Goal: Obtain resource: Download file/media

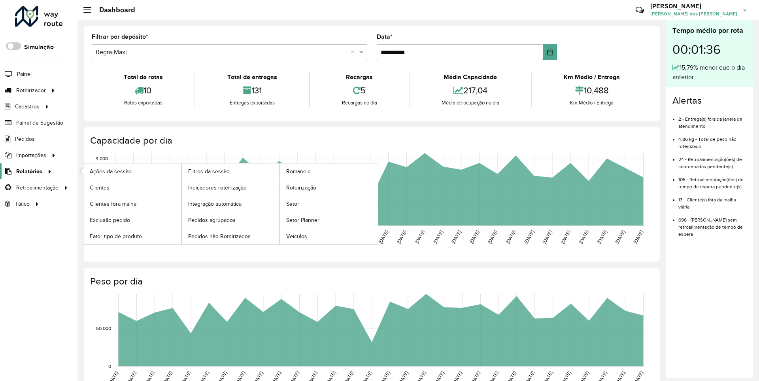
click at [28, 171] on span "Relatórios" at bounding box center [29, 171] width 26 height 8
click at [99, 187] on span "Clientes" at bounding box center [100, 188] width 21 height 8
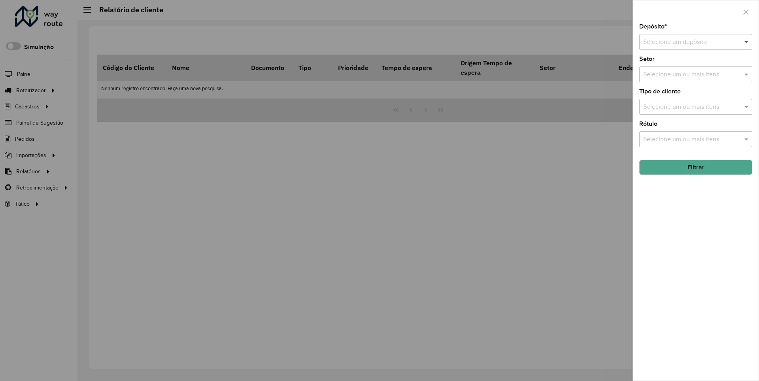
click at [747, 42] on span at bounding box center [748, 41] width 10 height 9
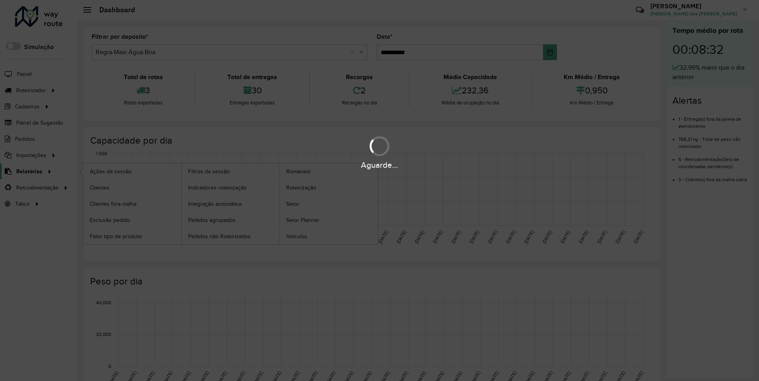
click at [28, 171] on span "Relatórios" at bounding box center [29, 171] width 26 height 8
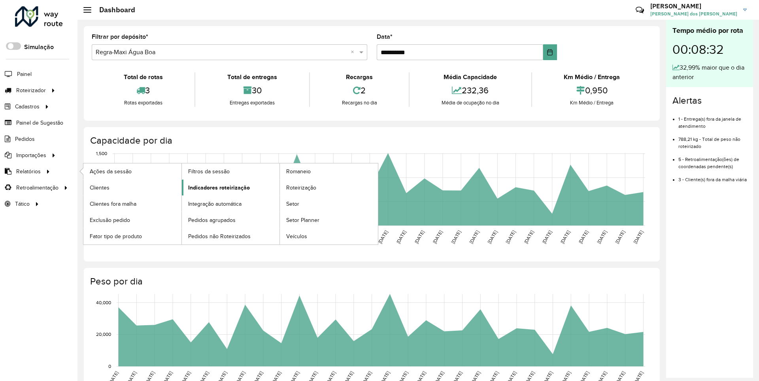
click at [217, 187] on span "Indicadores roteirização" at bounding box center [219, 188] width 62 height 8
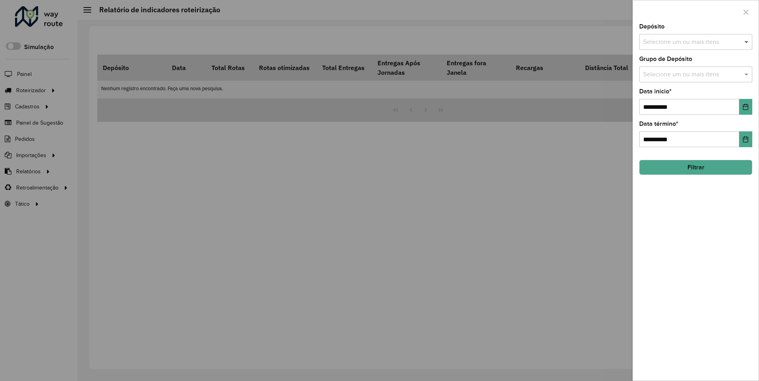
click at [747, 42] on span at bounding box center [748, 41] width 10 height 9
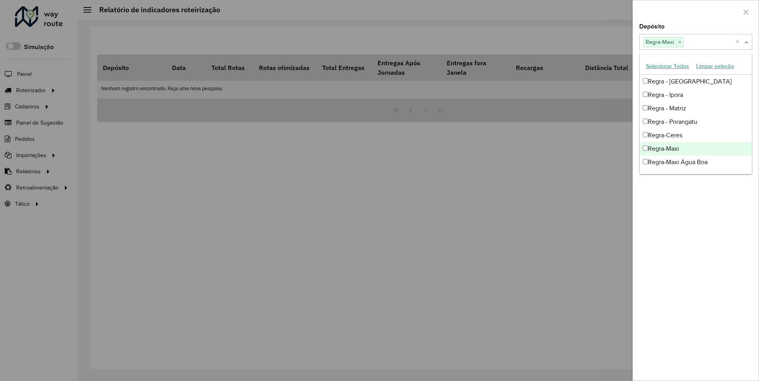
click at [696, 11] on div at bounding box center [696, 11] width 126 height 23
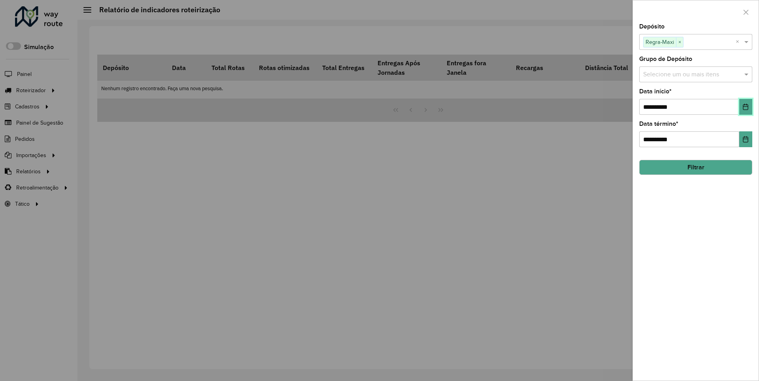
click at [745, 106] on icon "Choose Date" at bounding box center [746, 107] width 5 height 6
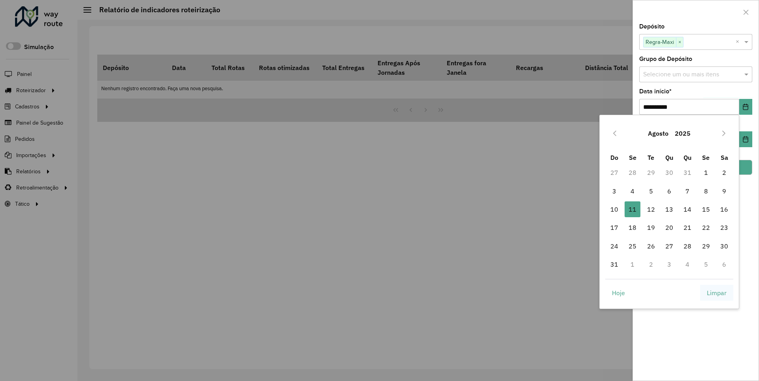
click at [717, 292] on span "Limpar" at bounding box center [717, 292] width 20 height 9
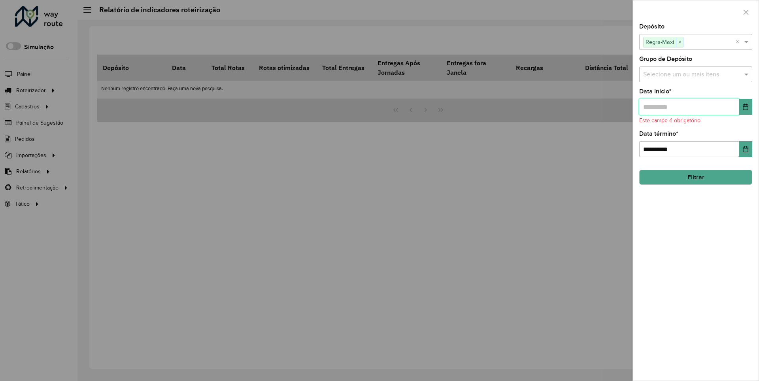
click at [689, 106] on input "text" at bounding box center [690, 107] width 100 height 16
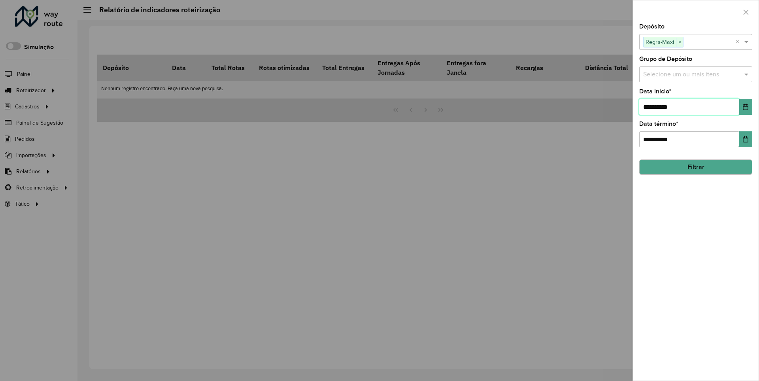
type input "**********"
click at [696, 167] on button "Filtrar" at bounding box center [696, 166] width 113 height 15
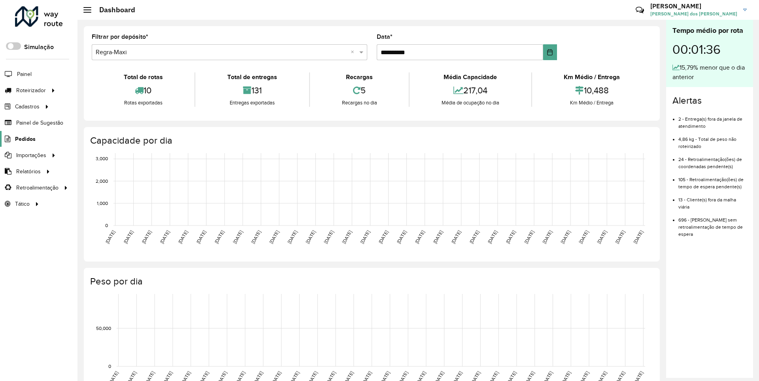
click at [25, 138] on span "Pedidos" at bounding box center [25, 139] width 21 height 8
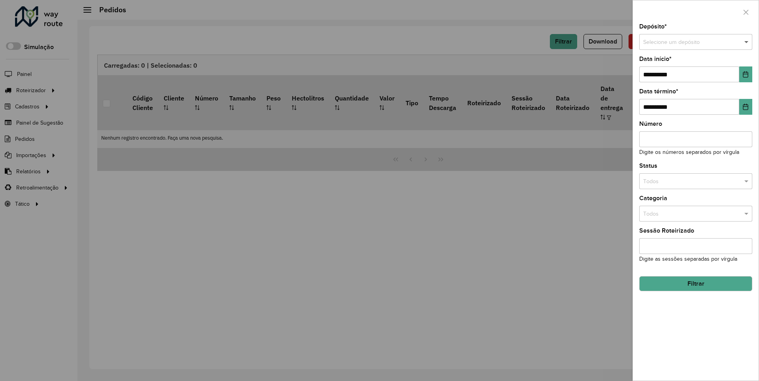
click at [747, 42] on span at bounding box center [748, 42] width 10 height 9
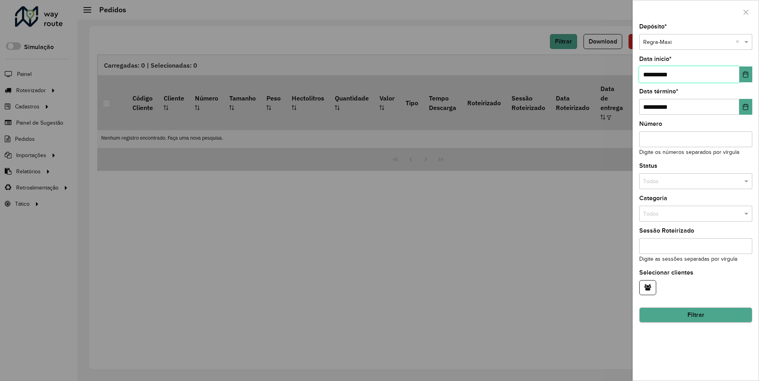
type input "**********"
click at [696, 315] on button "Filtrar" at bounding box center [696, 315] width 113 height 15
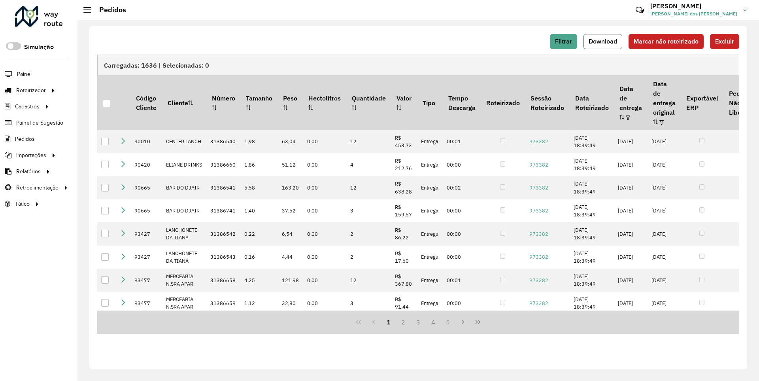
click at [604, 41] on span "Download" at bounding box center [603, 41] width 28 height 7
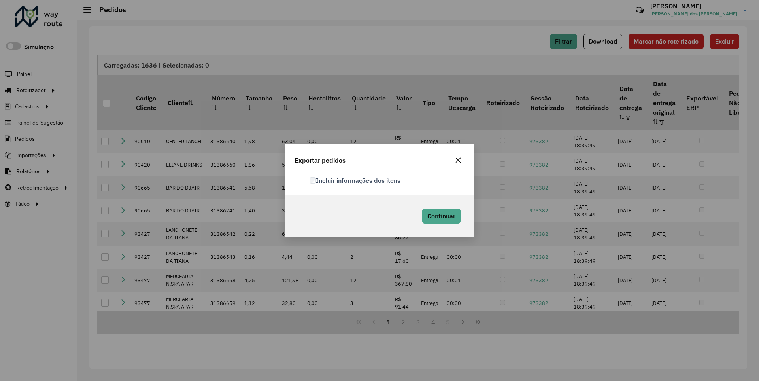
click at [356, 180] on label "Incluir informações dos itens" at bounding box center [355, 180] width 91 height 9
click at [441, 216] on span "Continuar" at bounding box center [442, 216] width 28 height 8
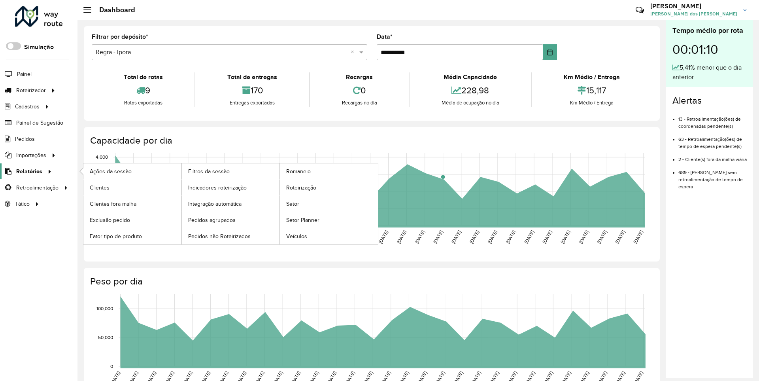
click at [28, 171] on span "Relatórios" at bounding box center [29, 171] width 26 height 8
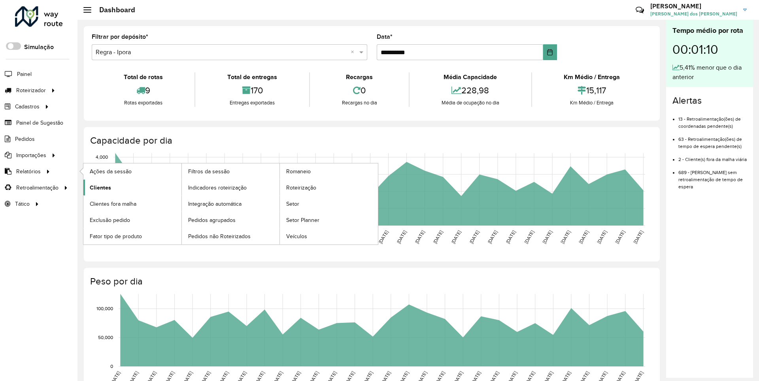
click at [99, 187] on span "Clientes" at bounding box center [100, 188] width 21 height 8
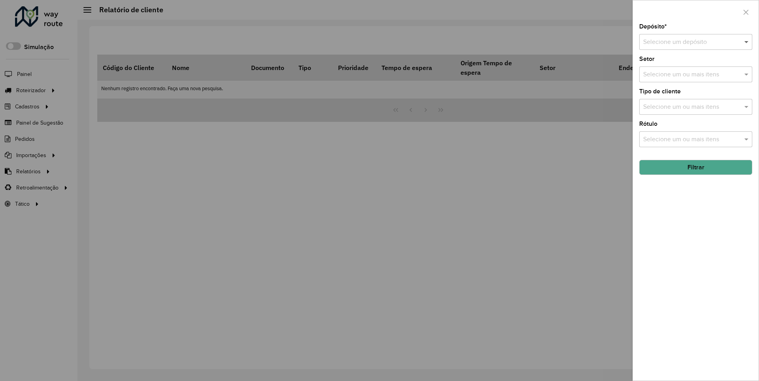
click at [747, 42] on span at bounding box center [748, 41] width 10 height 9
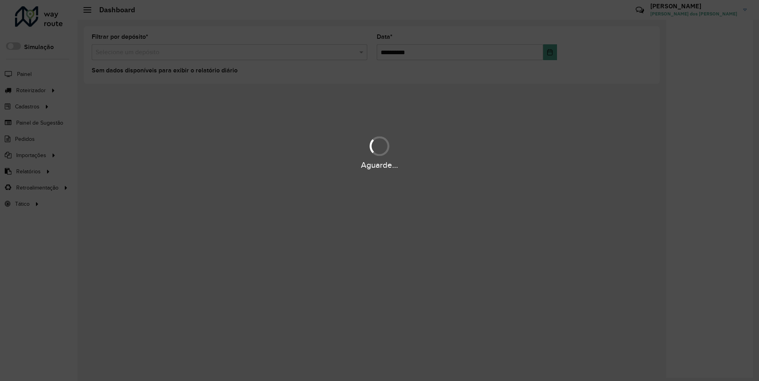
click at [28, 171] on div "Aguarde..." at bounding box center [379, 165] width 759 height 12
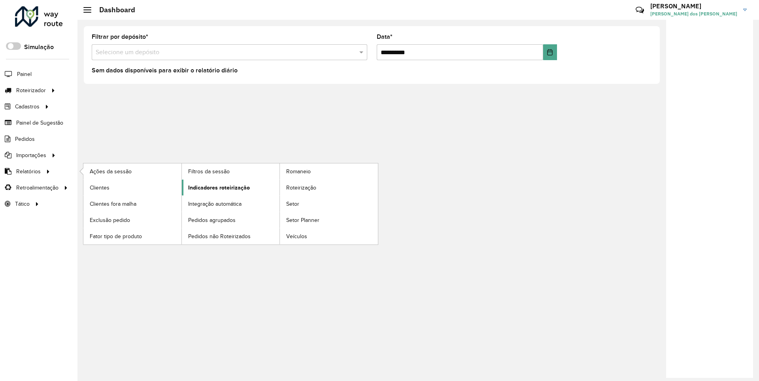
click at [217, 187] on span "Indicadores roteirização" at bounding box center [219, 188] width 62 height 8
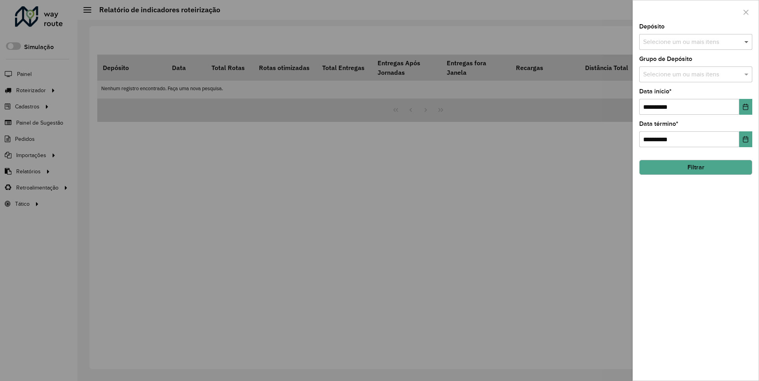
click at [747, 42] on span at bounding box center [748, 41] width 10 height 9
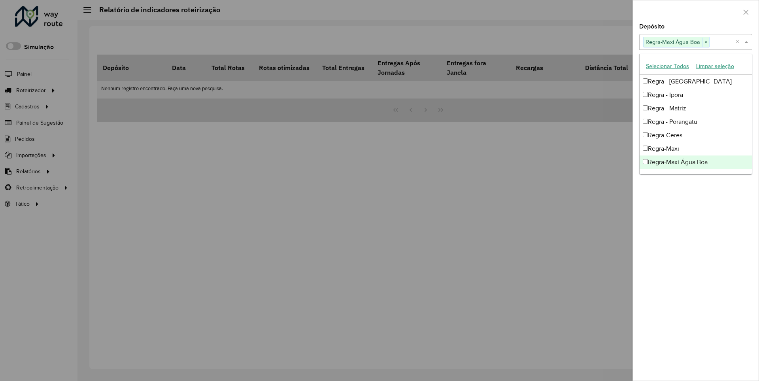
click at [696, 11] on div at bounding box center [696, 11] width 126 height 23
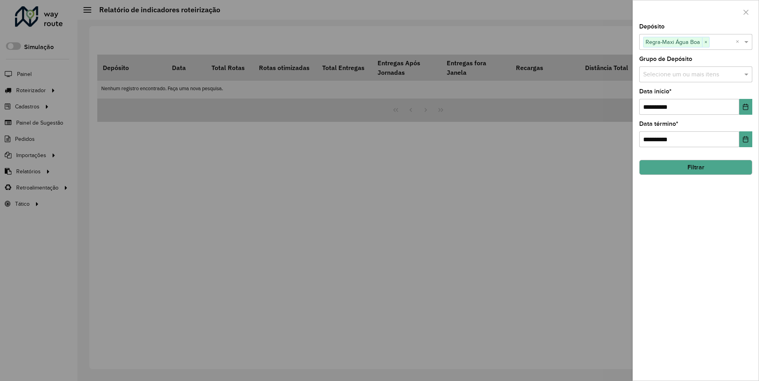
click at [745, 106] on icon "Choose Date" at bounding box center [746, 107] width 5 height 6
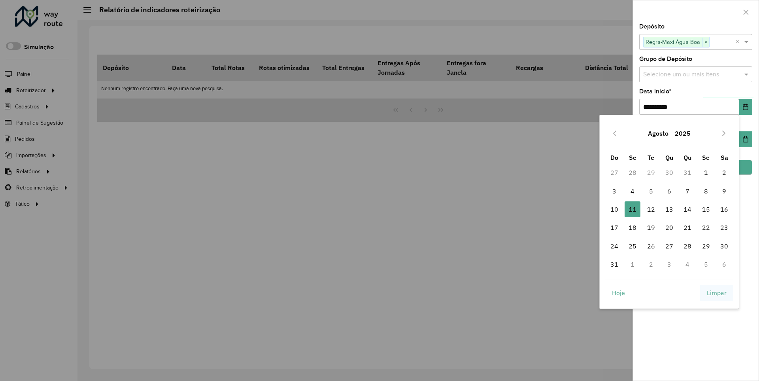
click at [717, 292] on span "Limpar" at bounding box center [717, 292] width 20 height 9
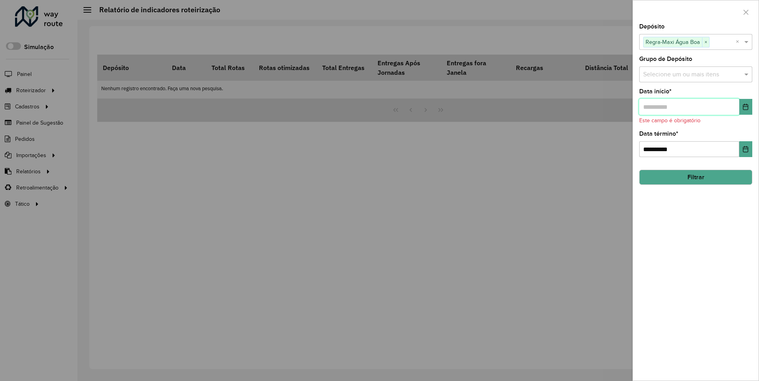
click at [689, 106] on input "text" at bounding box center [690, 107] width 100 height 16
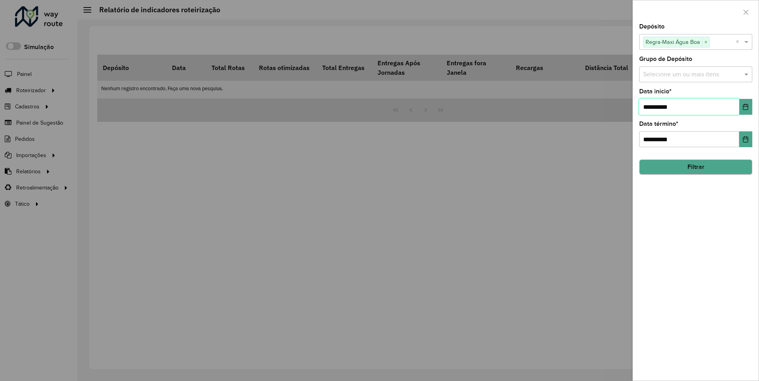
type input "**********"
click at [696, 167] on button "Filtrar" at bounding box center [696, 167] width 113 height 15
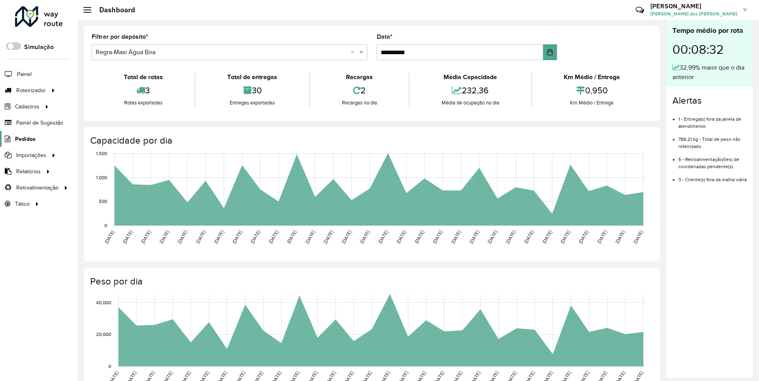
click at [25, 138] on span "Pedidos" at bounding box center [25, 139] width 21 height 8
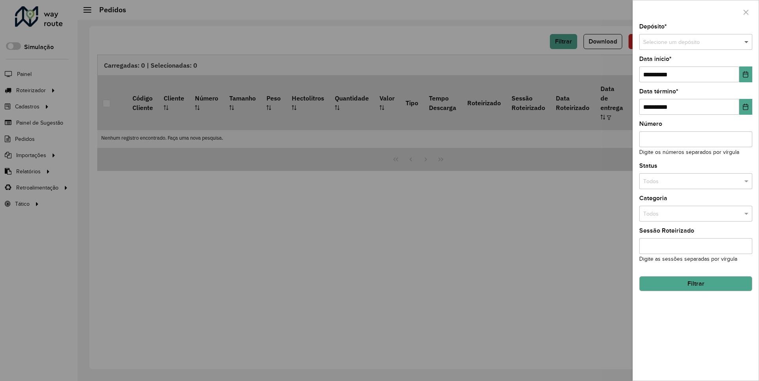
click at [747, 42] on span at bounding box center [748, 42] width 10 height 9
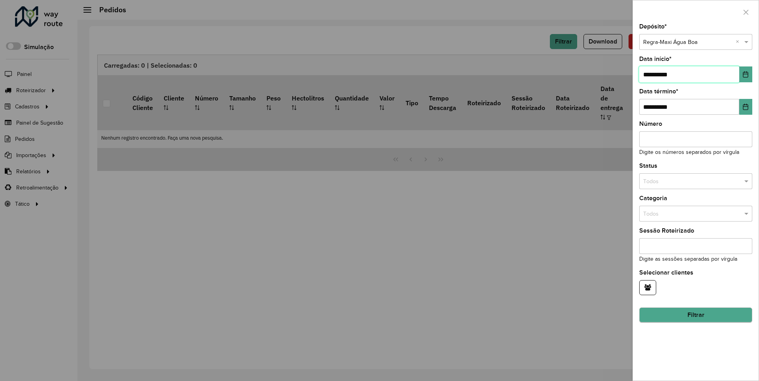
type input "**********"
click at [696, 315] on button "Filtrar" at bounding box center [696, 315] width 113 height 15
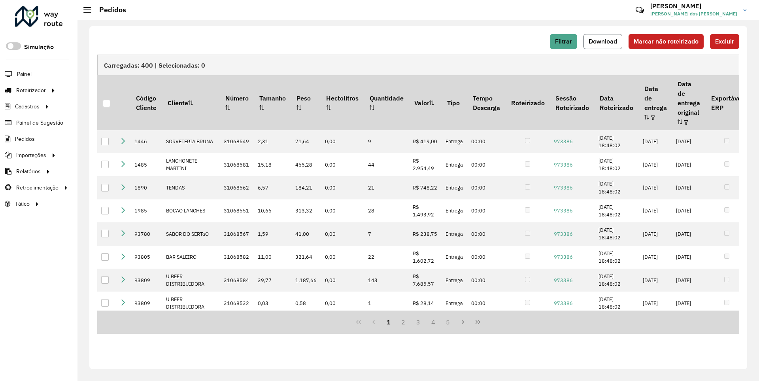
click at [604, 41] on span "Download" at bounding box center [603, 41] width 28 height 7
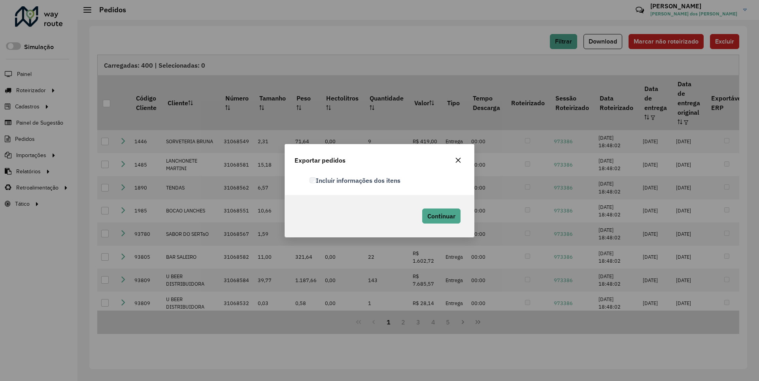
click at [356, 180] on label "Incluir informações dos itens" at bounding box center [355, 180] width 91 height 9
click at [441, 216] on span "Continuar" at bounding box center [442, 216] width 28 height 8
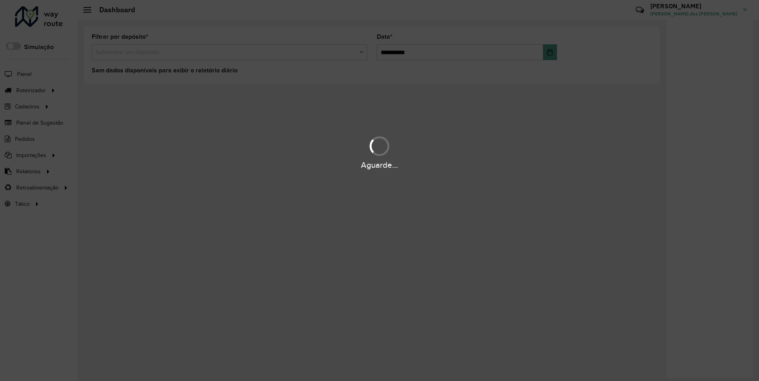
click at [28, 171] on div "Aguarde..." at bounding box center [379, 165] width 759 height 12
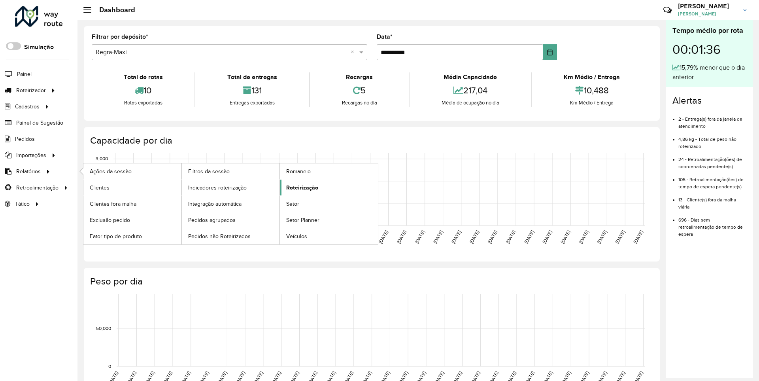
click at [301, 187] on span "Roteirização" at bounding box center [302, 188] width 32 height 8
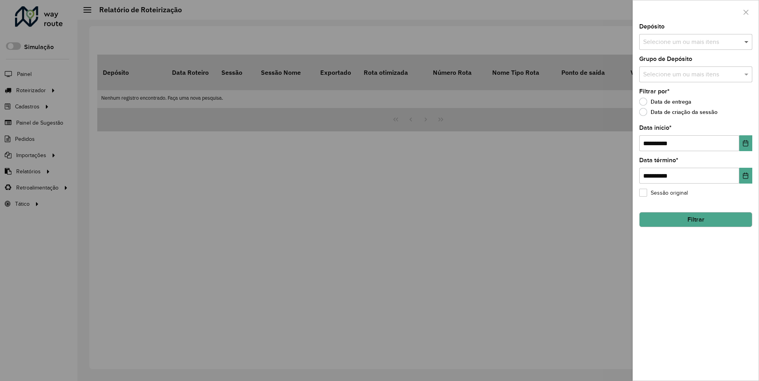
click at [747, 42] on span at bounding box center [748, 41] width 10 height 9
click at [745, 143] on icon "Choose Date" at bounding box center [746, 143] width 5 height 6
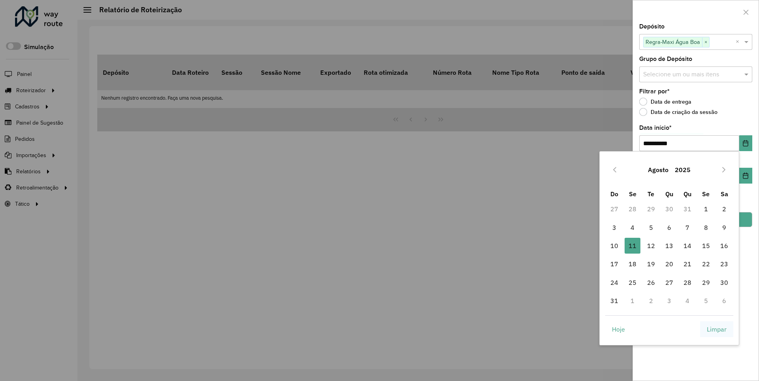
click at [717, 329] on span "Limpar" at bounding box center [717, 328] width 20 height 9
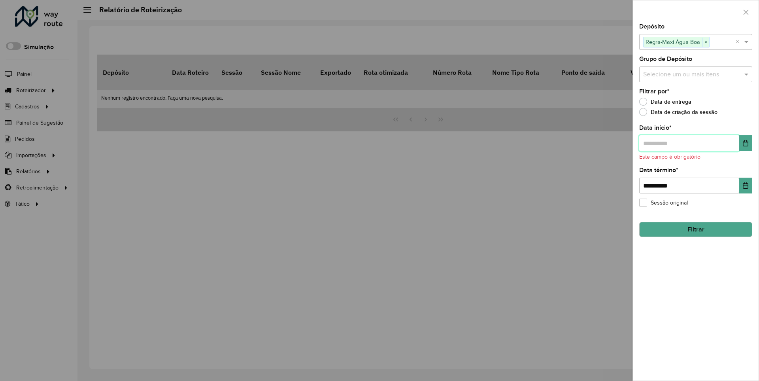
click at [689, 143] on input "text" at bounding box center [690, 143] width 100 height 16
type input "**********"
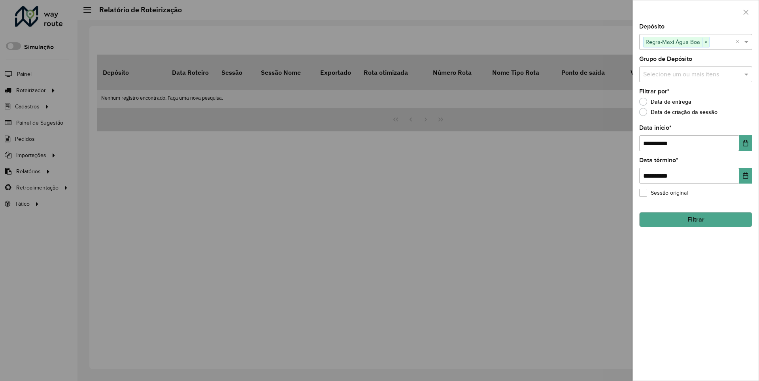
click at [696, 219] on button "Filtrar" at bounding box center [696, 219] width 113 height 15
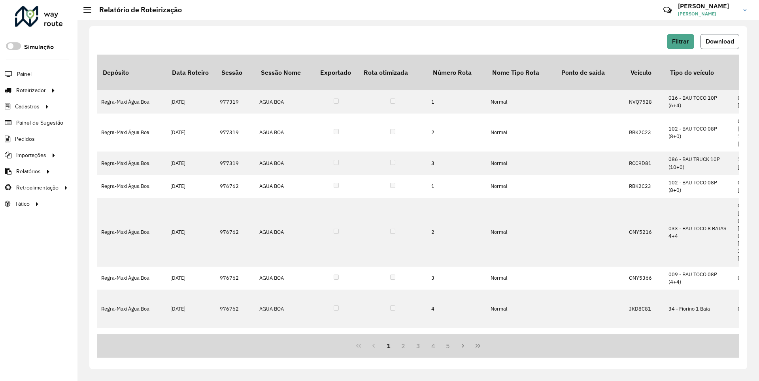
click at [719, 41] on span "Download" at bounding box center [720, 41] width 28 height 7
